Goal: Task Accomplishment & Management: Manage account settings

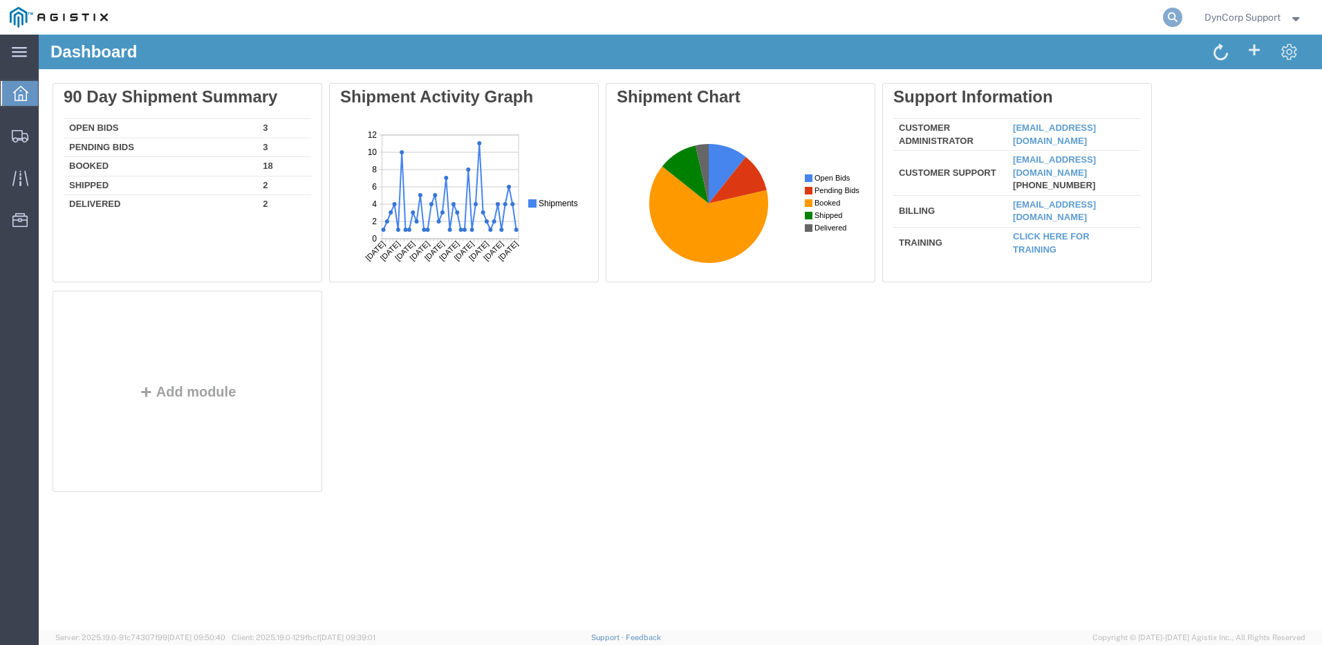
click at [1173, 15] on icon at bounding box center [1172, 17] width 19 height 19
click at [987, 19] on input "search" at bounding box center [953, 17] width 420 height 33
paste input "56292686"
type input "56292686"
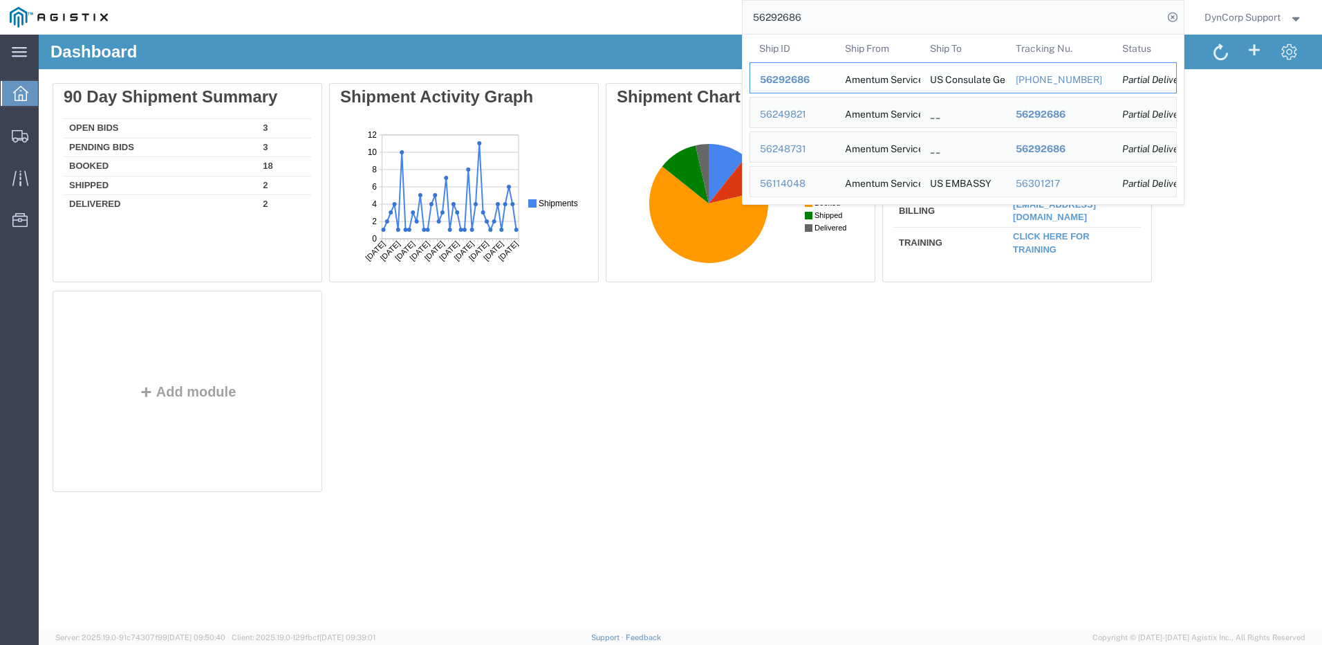
click at [768, 81] on span "56292686" at bounding box center [785, 79] width 50 height 11
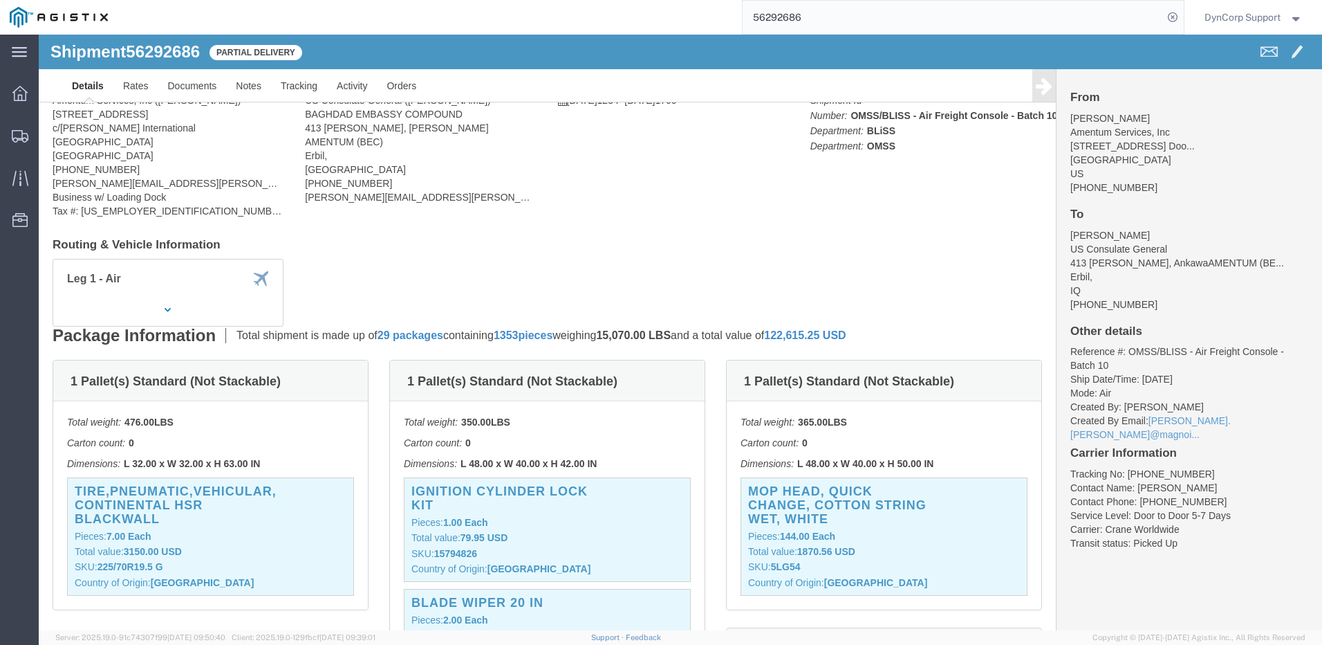
click div "Ship From Amentum Services, Inc ([PERSON_NAME]) [STREET_ADDRESS] [PHONE_NUMBER]…"
click link "Tracking"
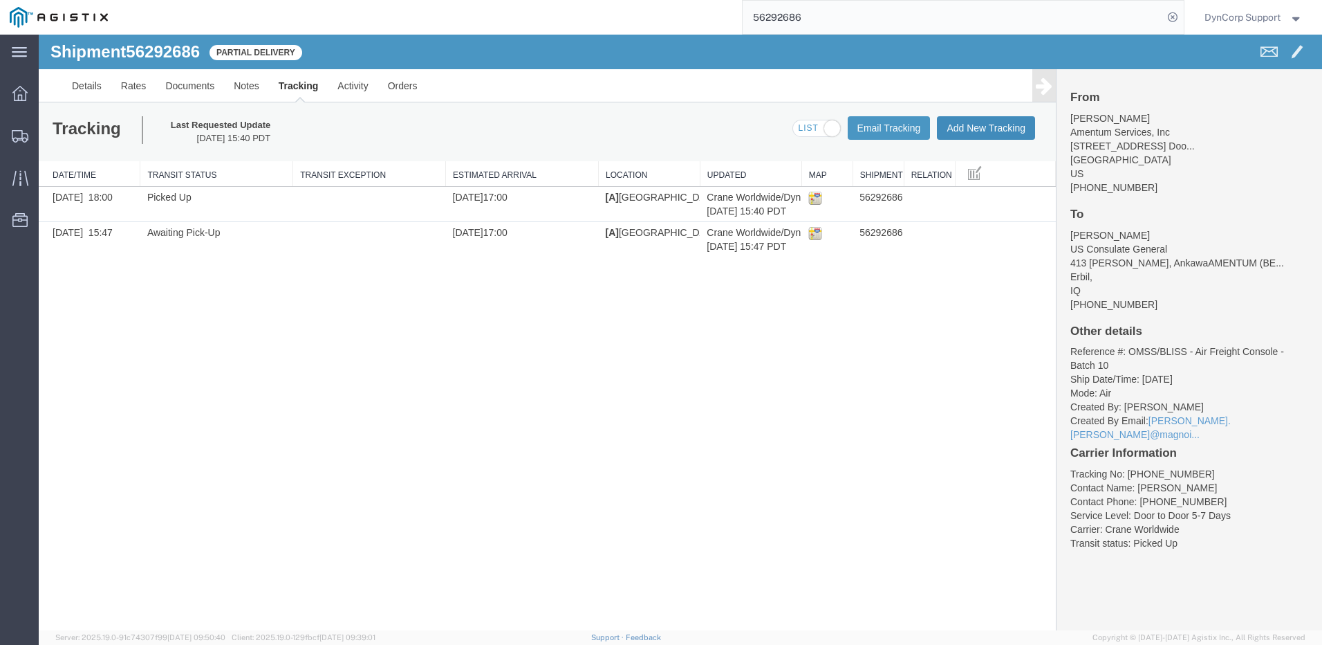
click at [965, 128] on button "Add New Tracking" at bounding box center [986, 128] width 98 height 24
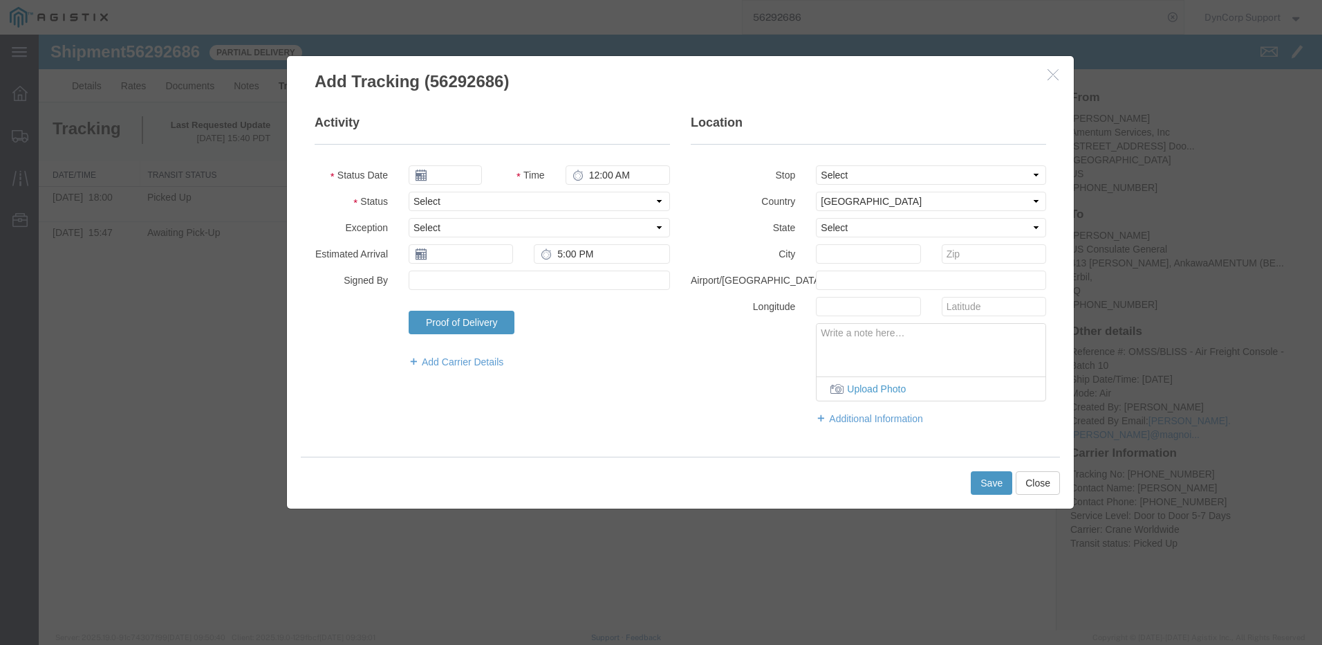
type input "09/16/2025"
type input "12:00 PM"
click at [460, 174] on input "09/16/2025" at bounding box center [445, 174] width 73 height 19
click at [548, 263] on td "13" at bounding box center [543, 261] width 21 height 21
type input "[DATE]"
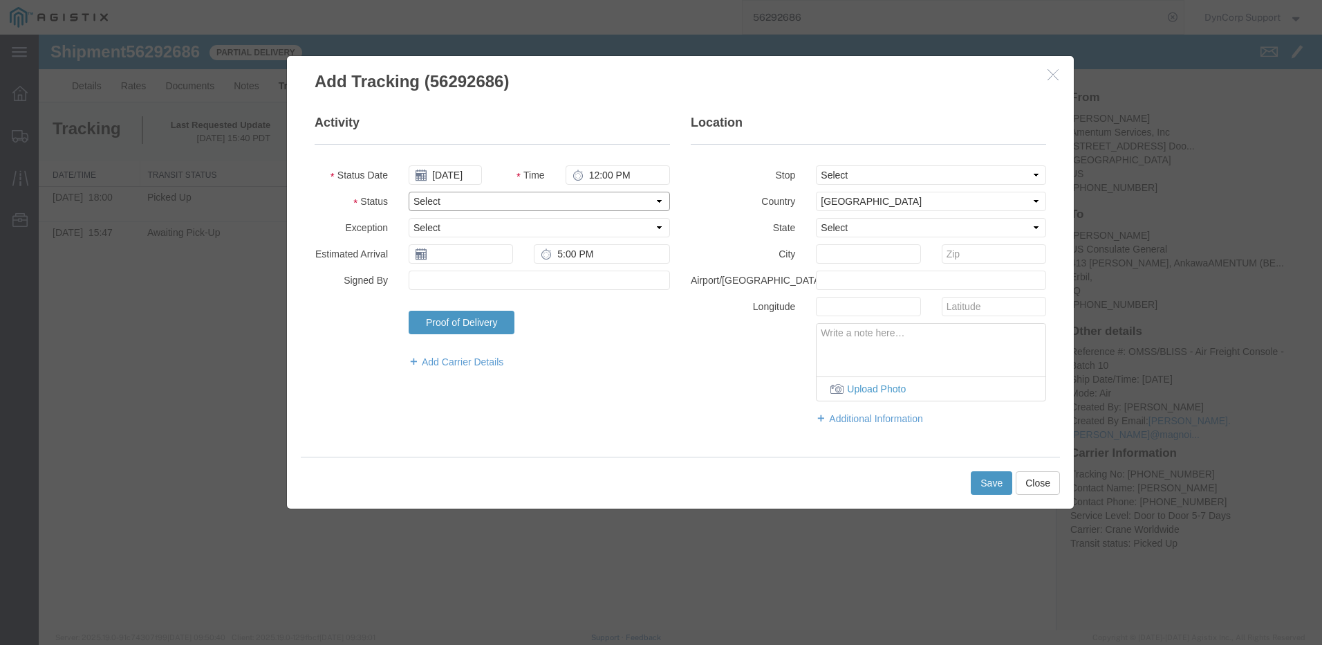
click at [455, 198] on select "Select Arrival Notice Available Arrival Notice Imported Arrive at Delivery Loca…" at bounding box center [539, 201] width 261 height 19
click at [483, 201] on select "Select Arrival Notice Available Arrival Notice Imported Arrive at Delivery Loca…" at bounding box center [539, 201] width 261 height 19
select select "DELIVRED"
click at [837, 171] on select "Select From: [STREET_ADDRESS][PERSON_NAME] To: 413 Ishtar, [GEOGRAPHIC_DATA], A…" at bounding box center [931, 174] width 230 height 19
select select "{"pickupDeliveryInfoId": "121866047","pickupOrDelivery": "D","stopNum": "100","…"
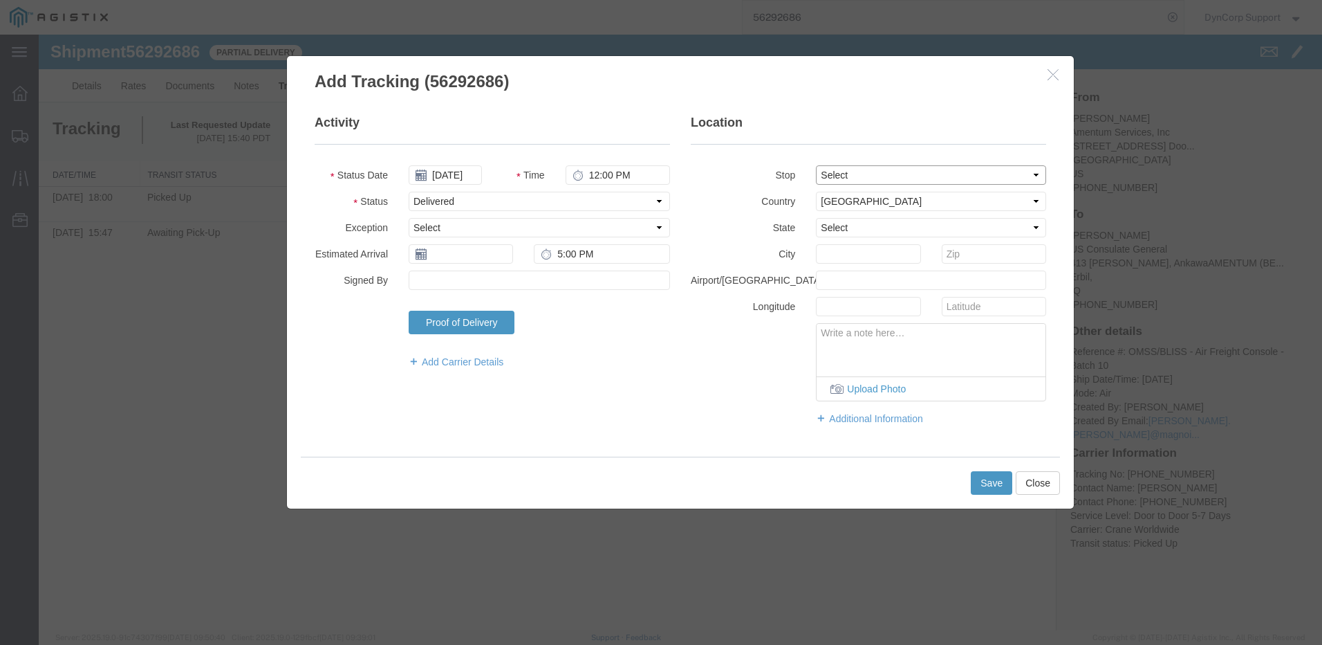
click at [816, 165] on select "Select From: [STREET_ADDRESS][PERSON_NAME] To: 413 Ishtar, [GEOGRAPHIC_DATA], A…" at bounding box center [931, 174] width 230 height 19
select select "IQ"
type input "Erbil"
click at [915, 361] on textarea at bounding box center [931, 347] width 229 height 46
drag, startPoint x: 964, startPoint y: 333, endPoint x: 921, endPoint y: 342, distance: 43.8
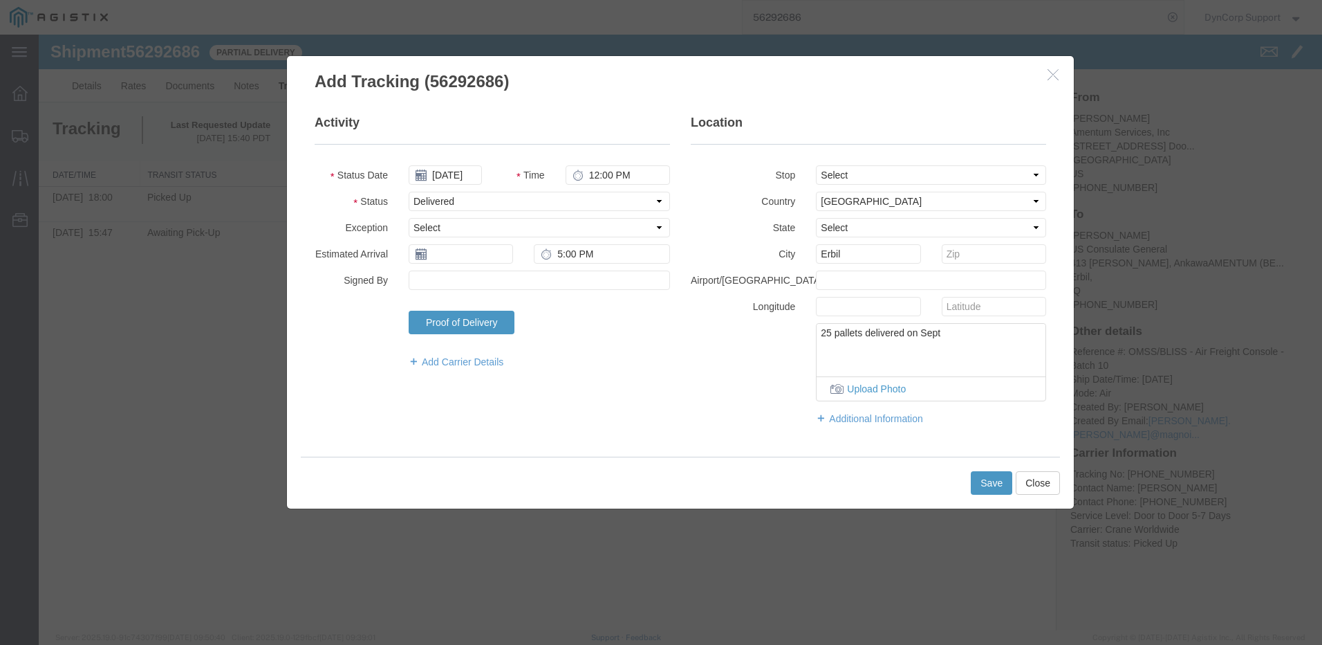
click at [921, 342] on textarea "25 pallets delivered on Sept" at bounding box center [931, 347] width 229 height 46
paste textarea "[DATE]"
click at [908, 355] on textarea "25 pallets delivered on [DATE] and remaining" at bounding box center [931, 347] width 229 height 46
click at [999, 351] on textarea "25 pallets delivered on [DATE] and remaining 4 pallets delivered on" at bounding box center [931, 347] width 229 height 46
paste textarea "[DATE]."
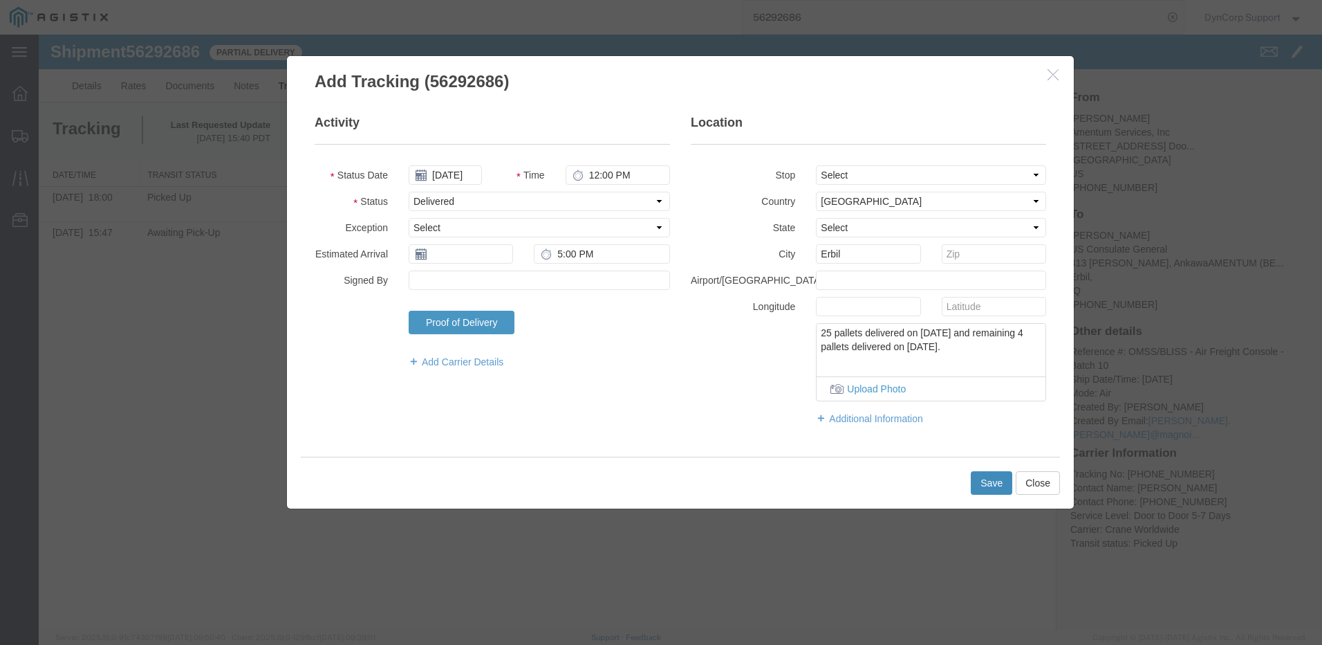
type textarea "25 pallets delivered on [DATE] and remaining 4 pallets delivered on [DATE]."
click at [991, 480] on button "Save" at bounding box center [991, 483] width 41 height 24
click at [484, 257] on input "text" at bounding box center [461, 253] width 104 height 19
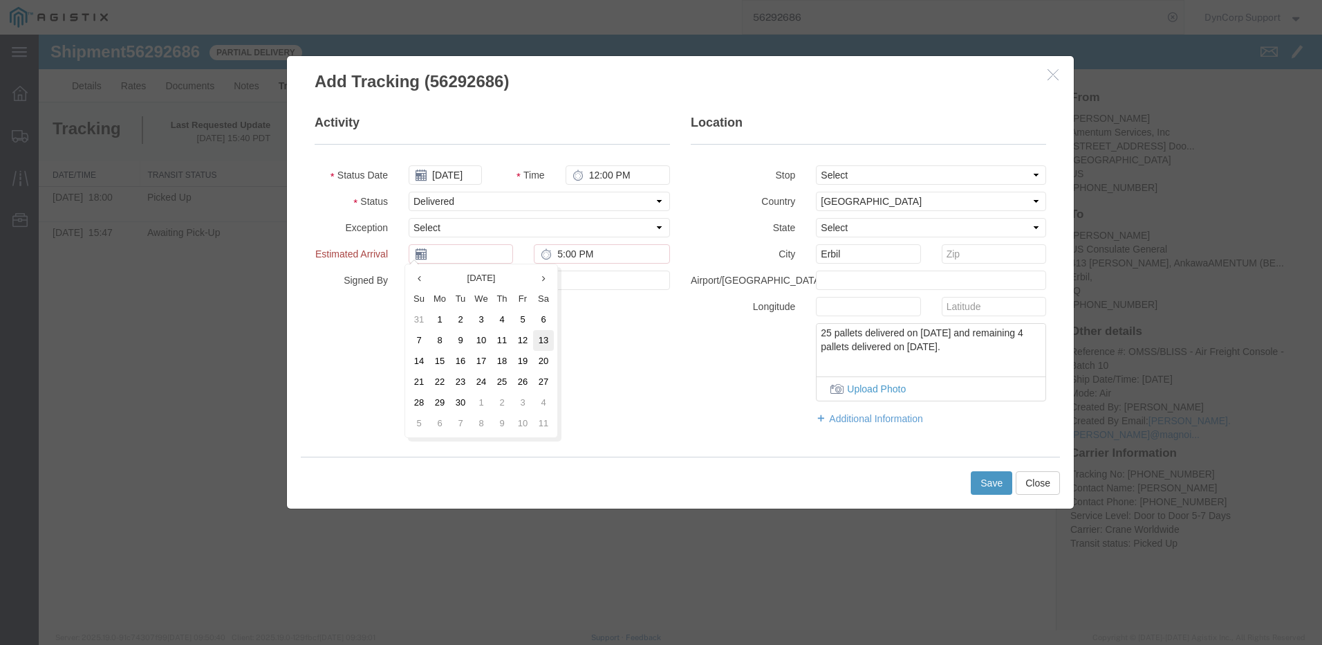
click at [544, 341] on td "13" at bounding box center [543, 340] width 21 height 21
type input "[DATE]"
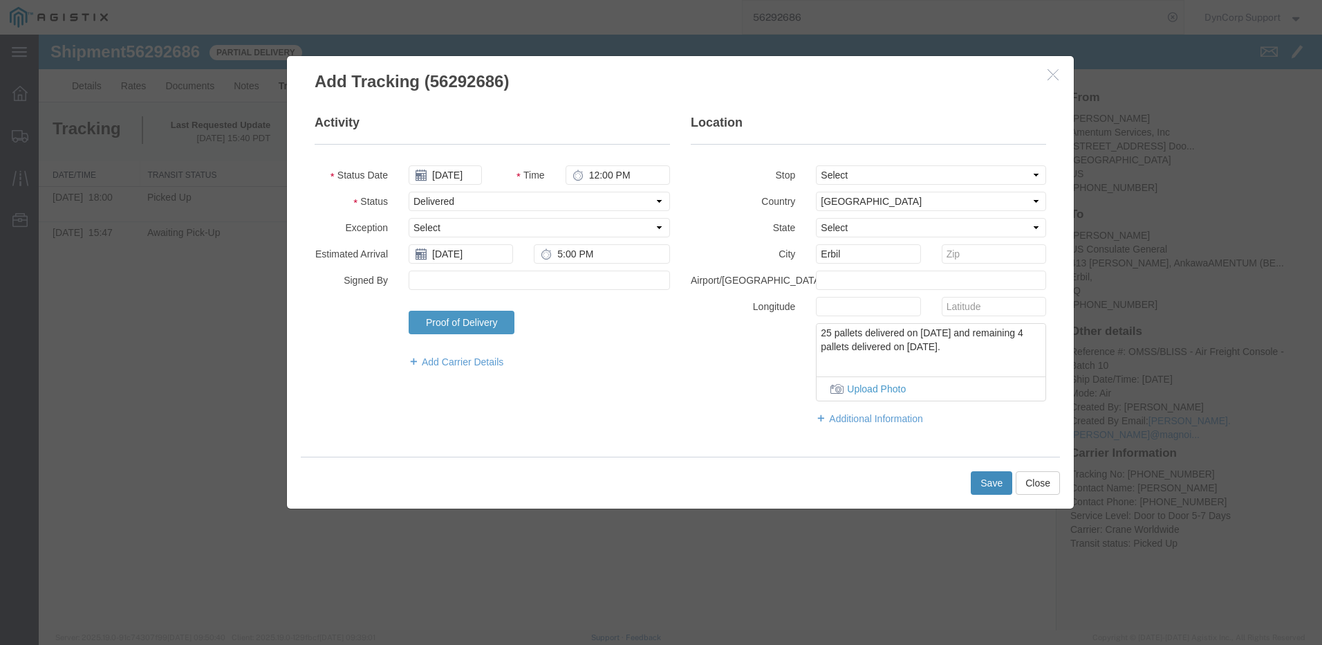
click at [990, 481] on button "Save" at bounding box center [991, 483] width 41 height 24
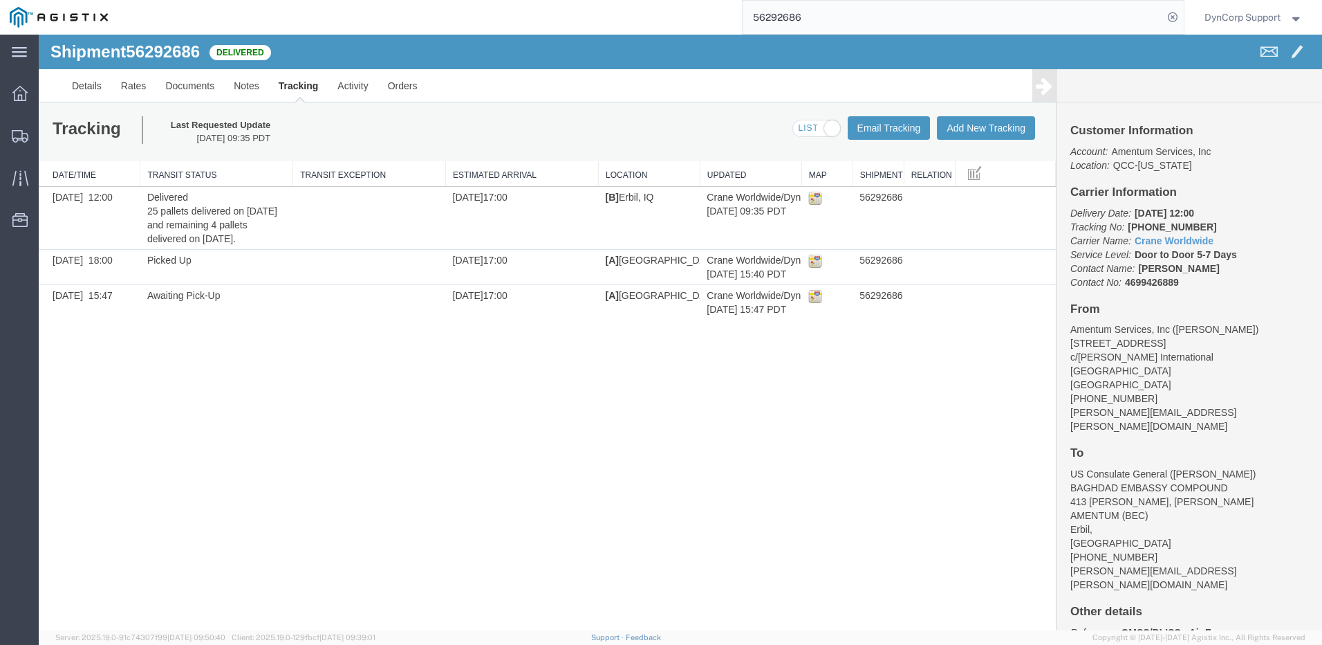
scroll to position [86, 0]
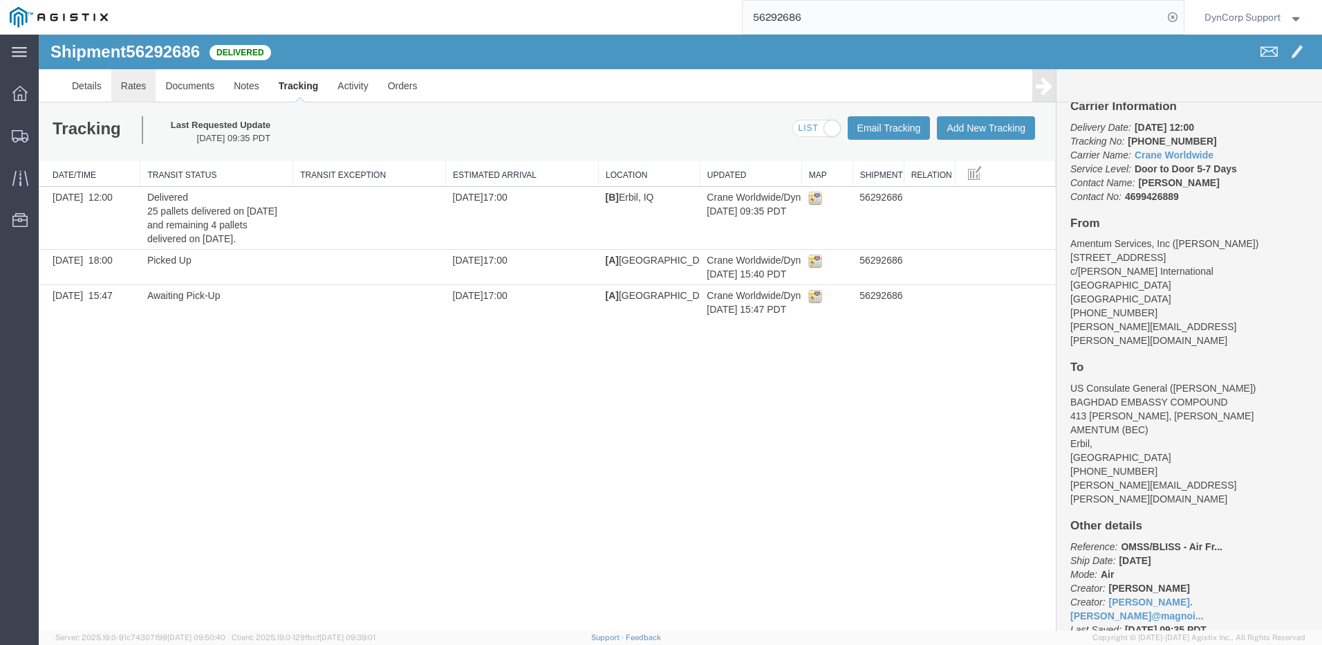
click at [135, 84] on link "Rates" at bounding box center [133, 85] width 45 height 33
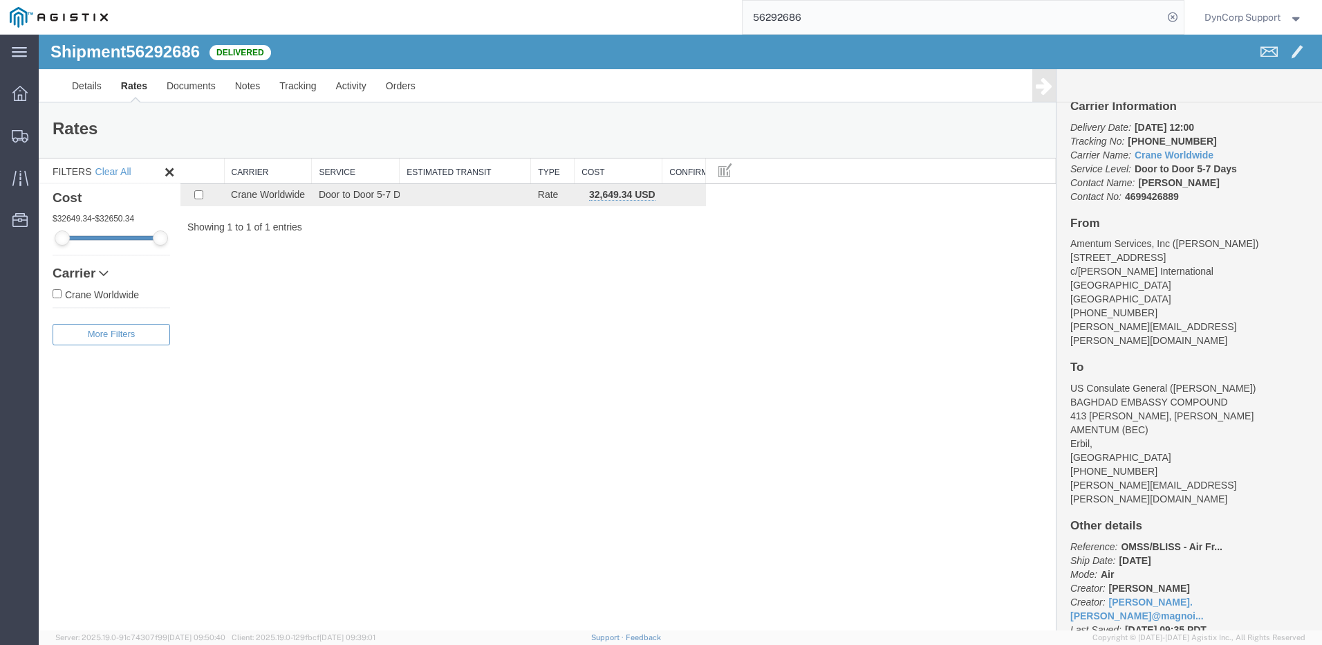
click at [1302, 18] on div "DynCorp Support" at bounding box center [1253, 17] width 119 height 35
click at [1299, 19] on strong "button" at bounding box center [1296, 17] width 12 height 5
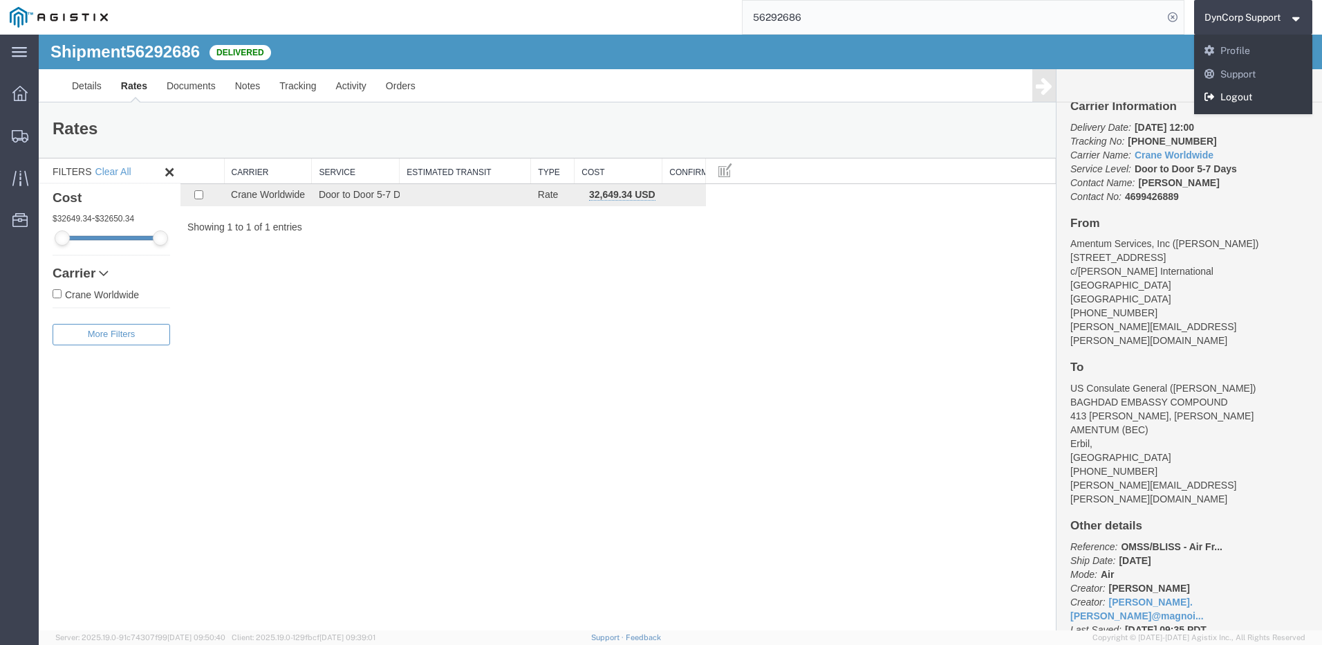
click at [1264, 98] on link "Logout" at bounding box center [1253, 98] width 119 height 24
